Goal: Navigation & Orientation: Find specific page/section

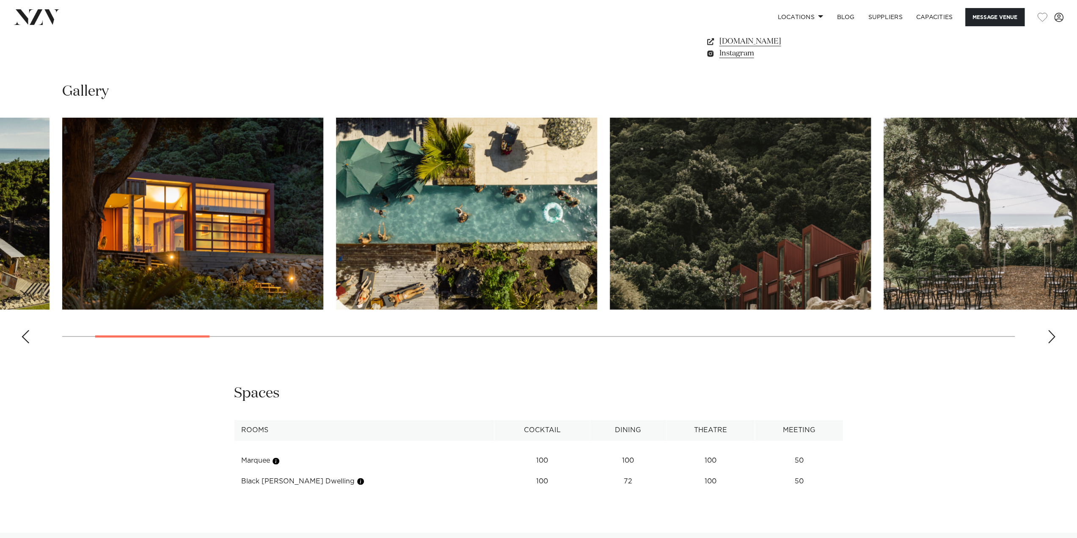
scroll to position [973, 0]
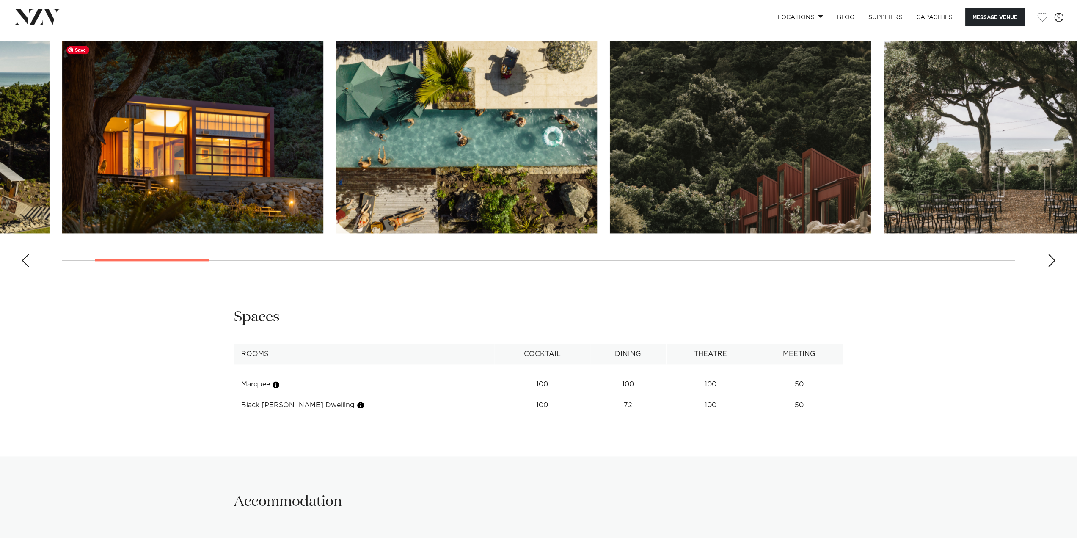
click at [277, 187] on img "2 / 29" at bounding box center [192, 137] width 261 height 192
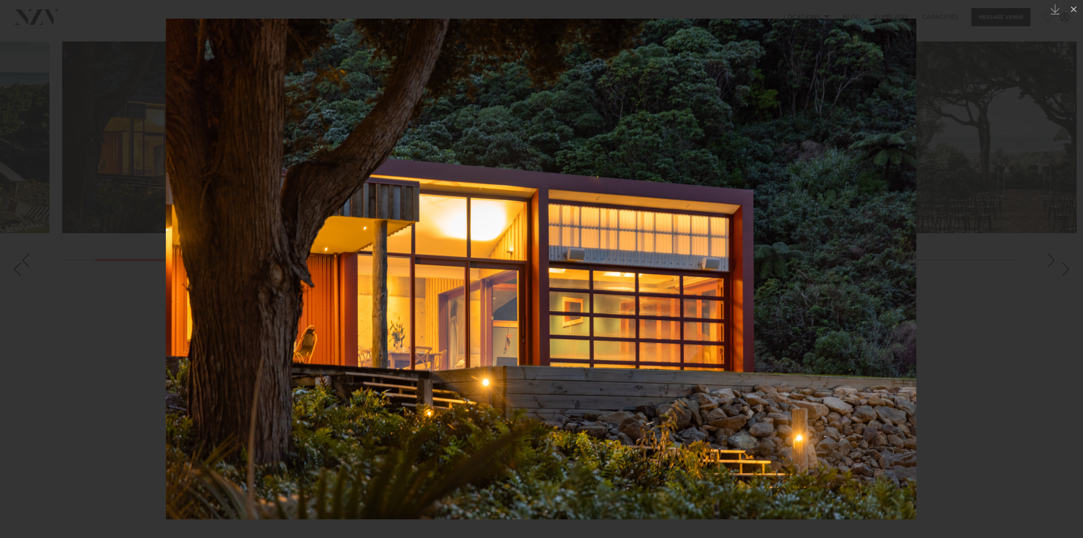
click at [102, 206] on div at bounding box center [541, 269] width 1083 height 538
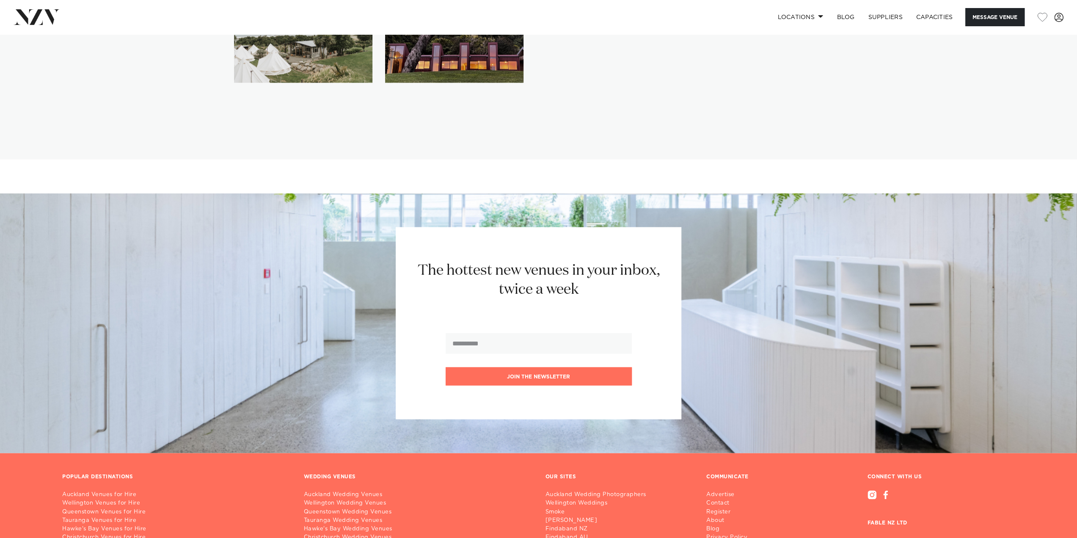
scroll to position [1760, 0]
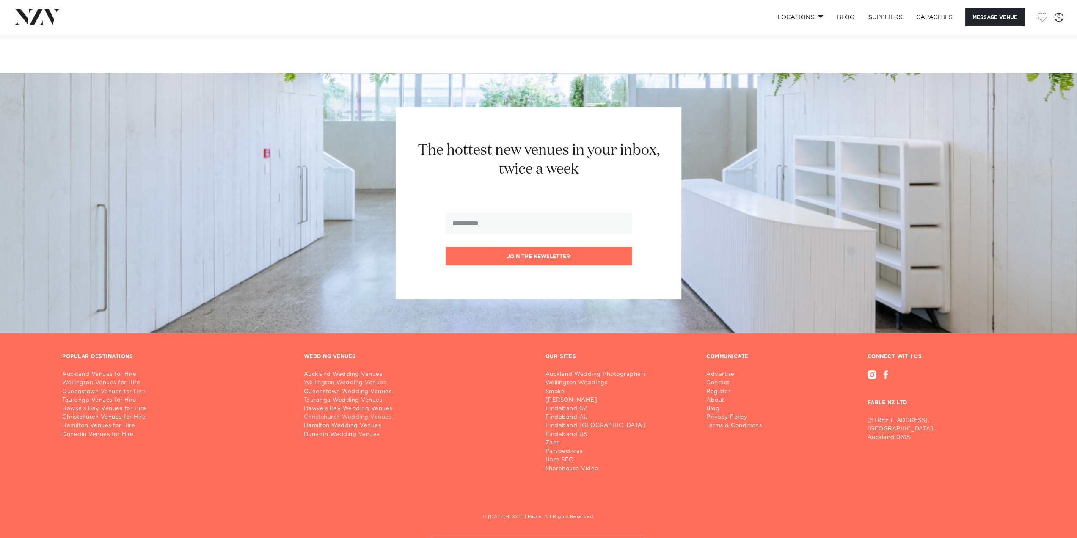
click at [335, 414] on link "Christchurch Wedding Venues" at bounding box center [418, 417] width 228 height 8
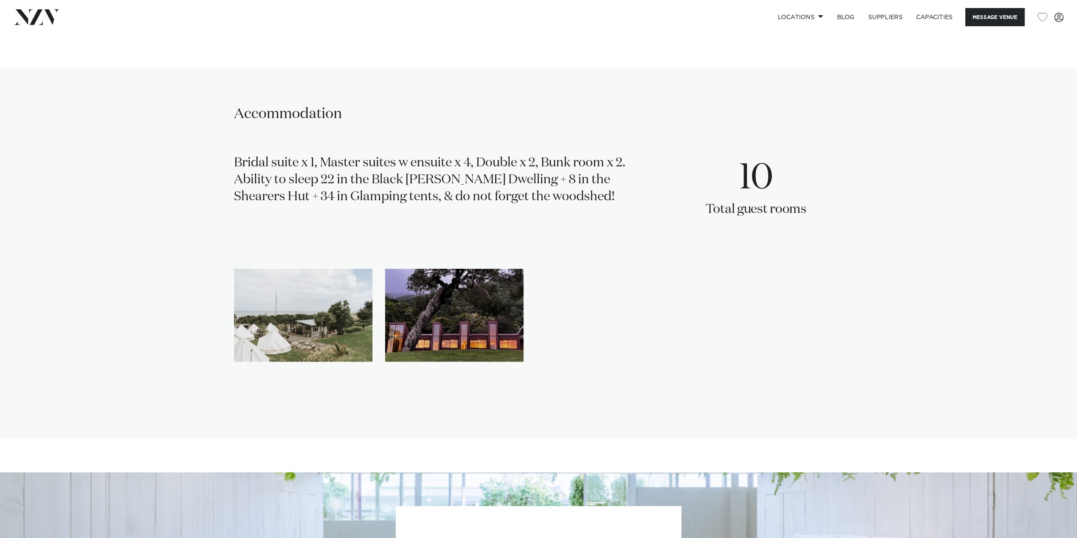
scroll to position [1252, 0]
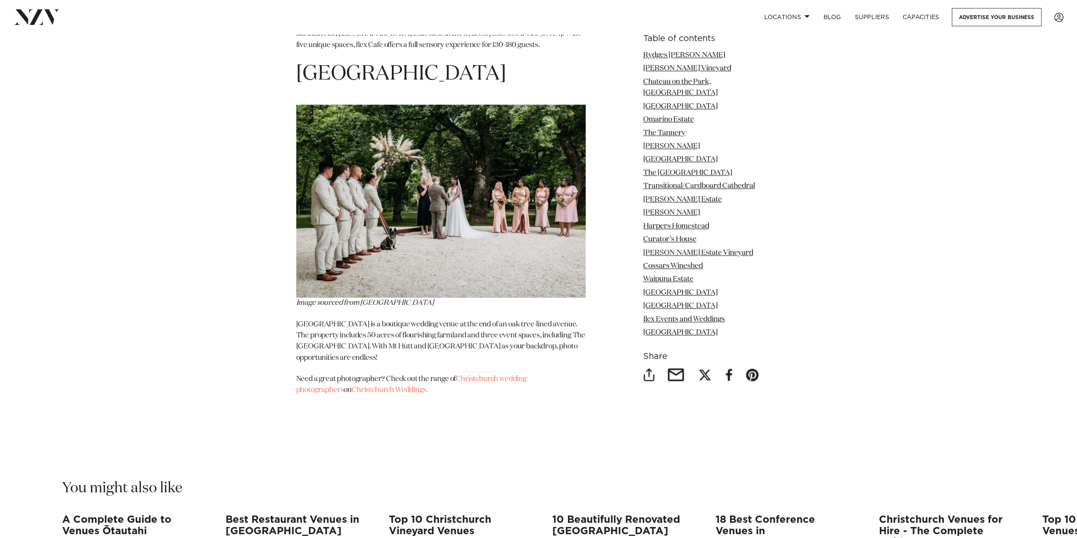
scroll to position [7742, 0]
